Goal: Navigation & Orientation: Find specific page/section

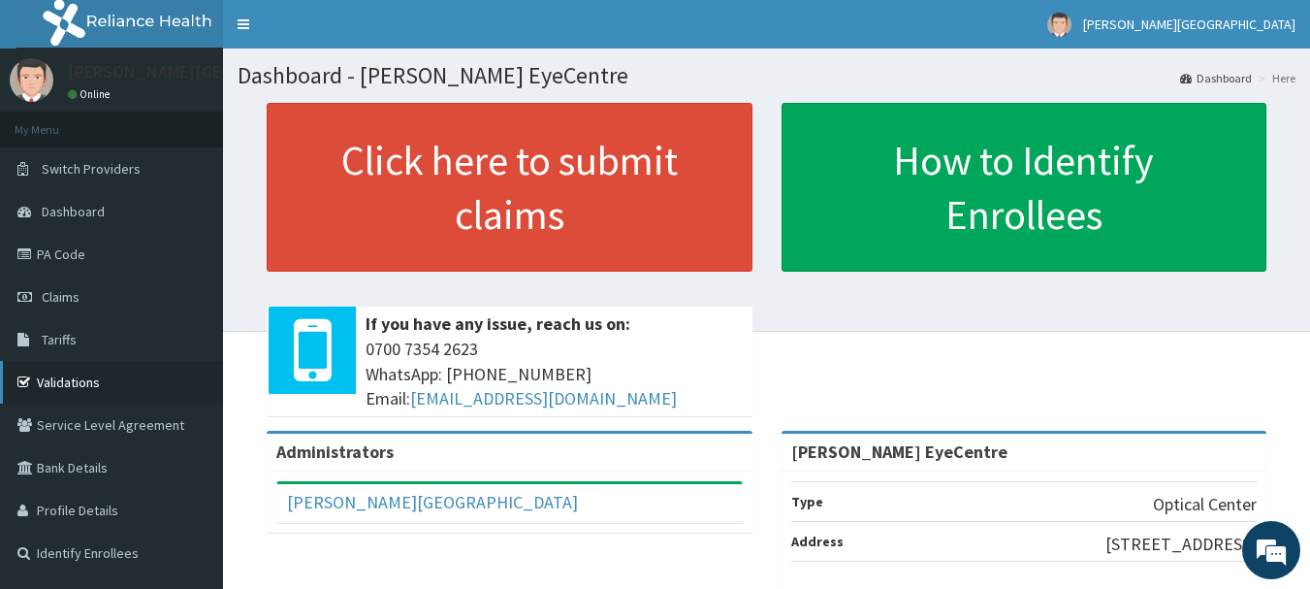
click at [76, 373] on link "Validations" at bounding box center [111, 382] width 223 height 43
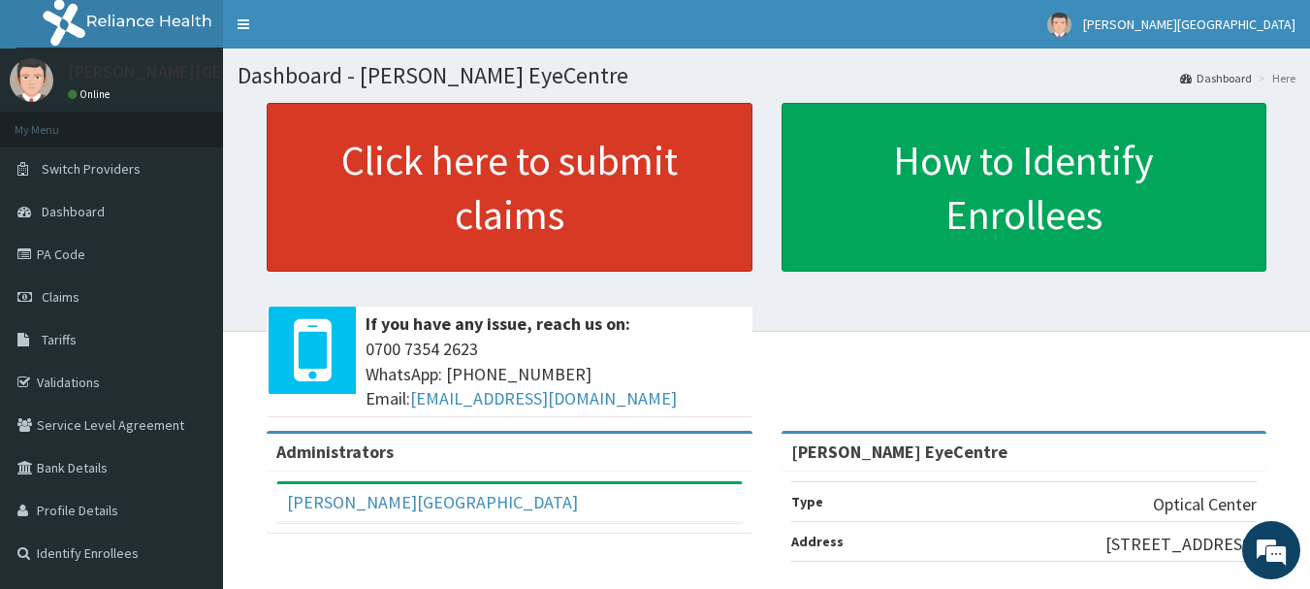
click at [80, 250] on link "PA Code" at bounding box center [111, 254] width 223 height 43
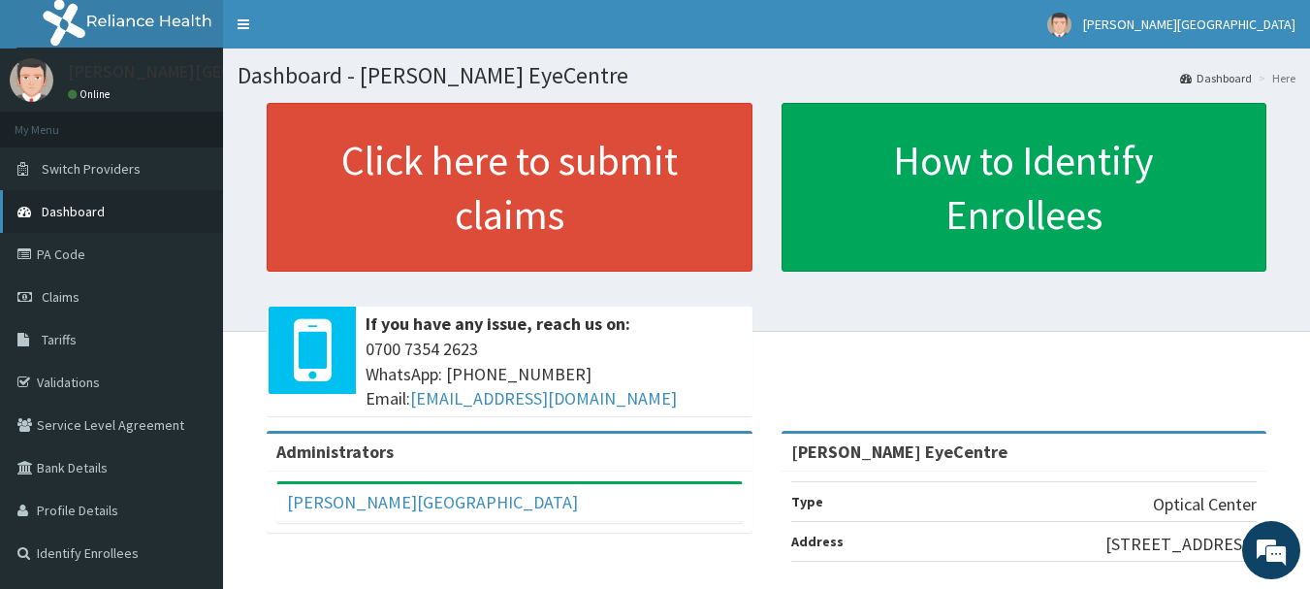
click at [101, 217] on span "Dashboard" at bounding box center [73, 211] width 63 height 17
click at [98, 382] on link "Validations" at bounding box center [111, 382] width 223 height 43
